Goal: Register for event/course

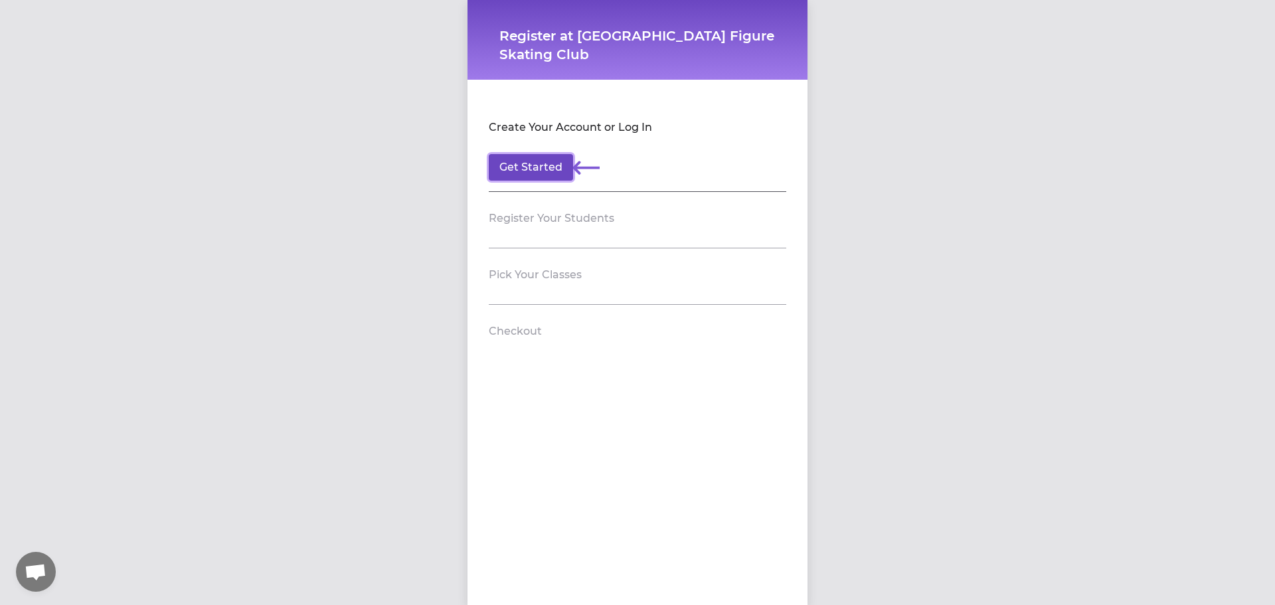
click at [542, 172] on button "Get Started" at bounding box center [531, 167] width 84 height 27
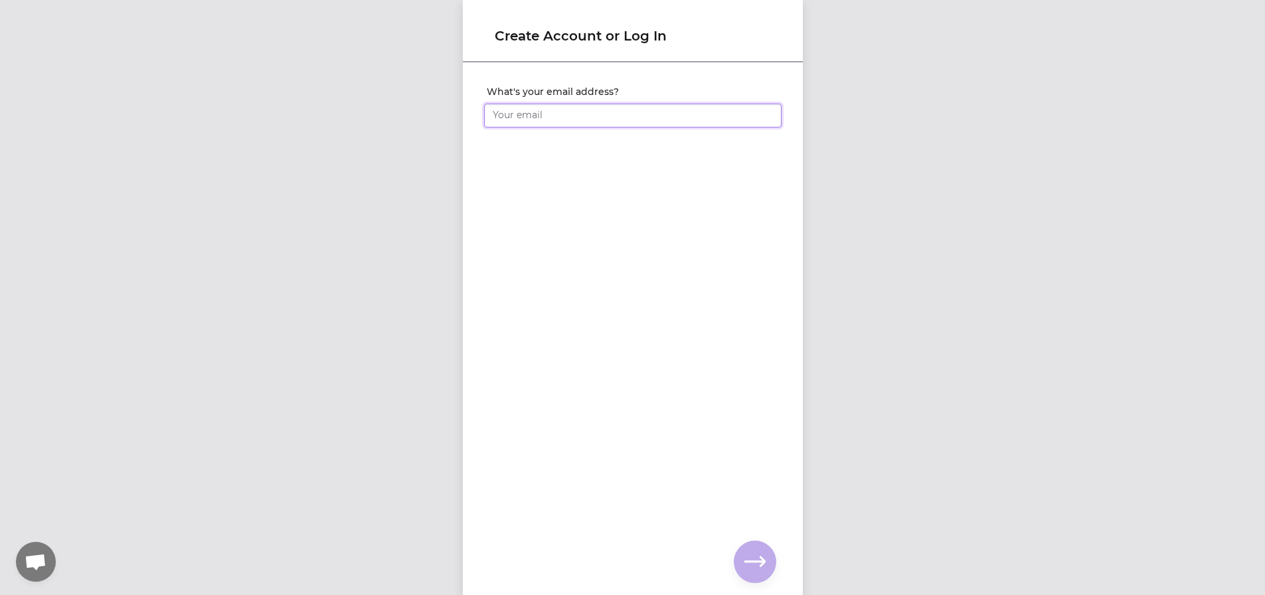
type input "[EMAIL_ADDRESS][DOMAIN_NAME]"
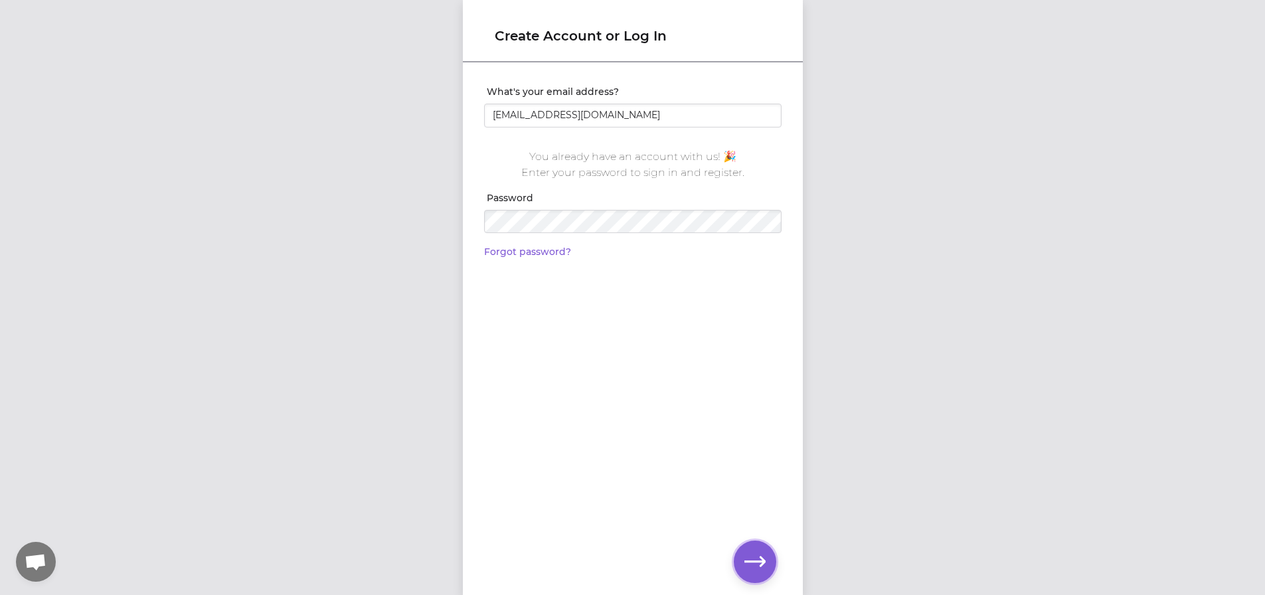
click at [755, 570] on icon "button" at bounding box center [754, 561] width 21 height 21
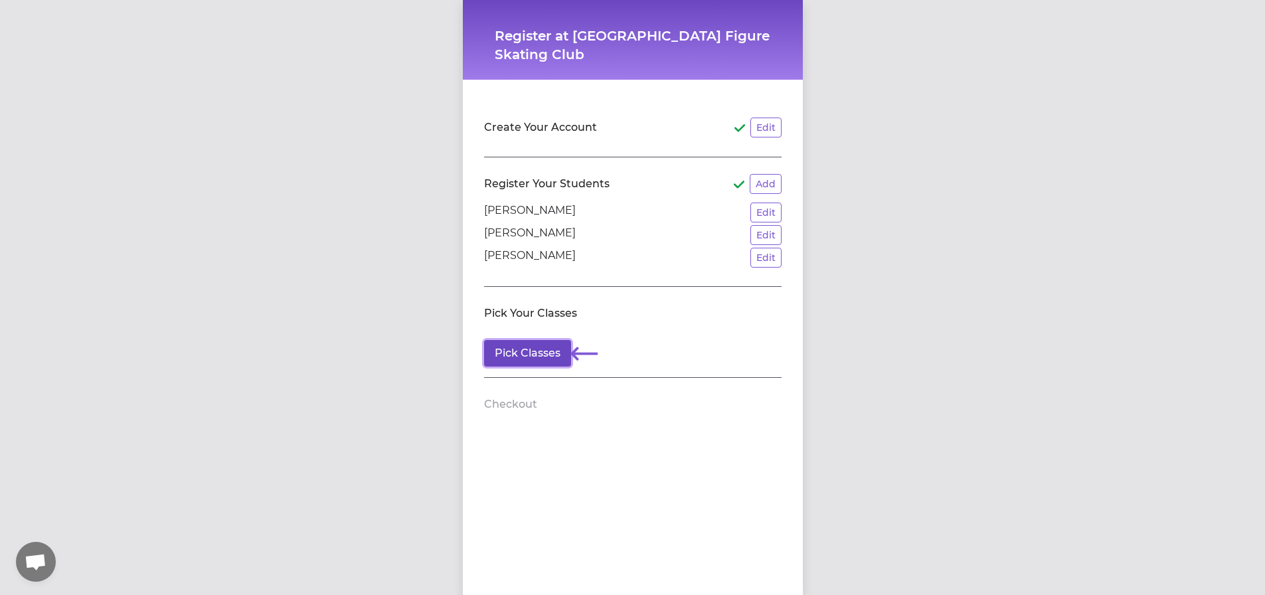
click at [549, 359] on button "Pick Classes" at bounding box center [527, 353] width 87 height 27
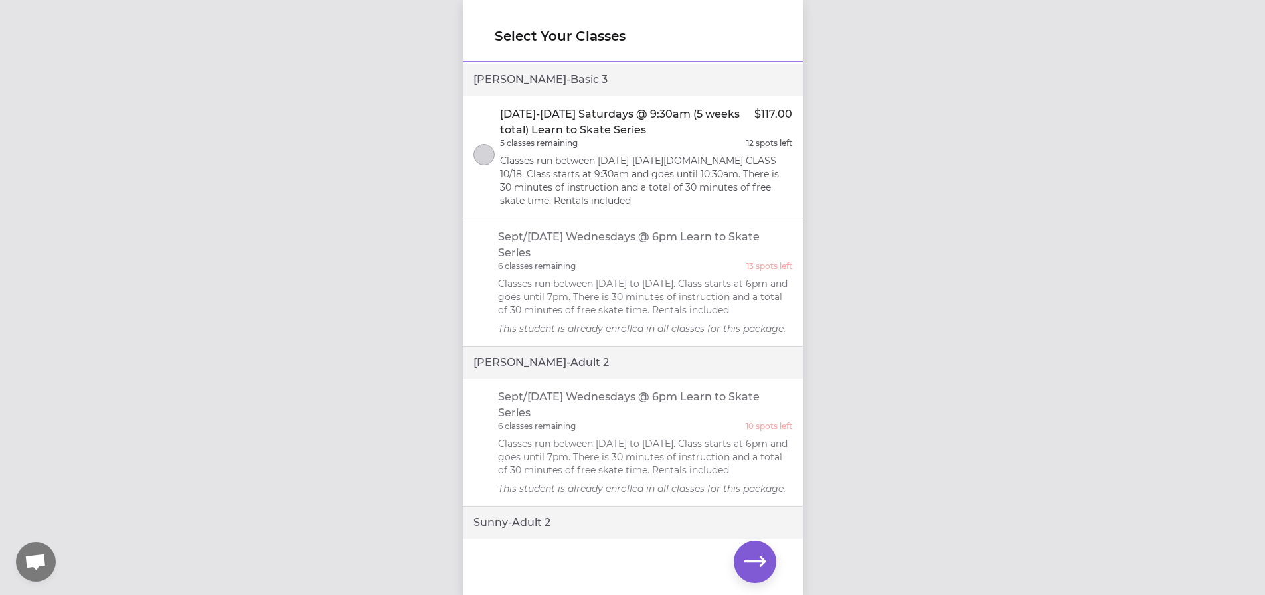
click at [483, 266] on li "Sept/[DATE] Wednesdays @ 6pm Learn to Skate Series 6 classes remaining 13 spots…" at bounding box center [633, 282] width 340 height 128
